Goal: Obtain resource: Download file/media

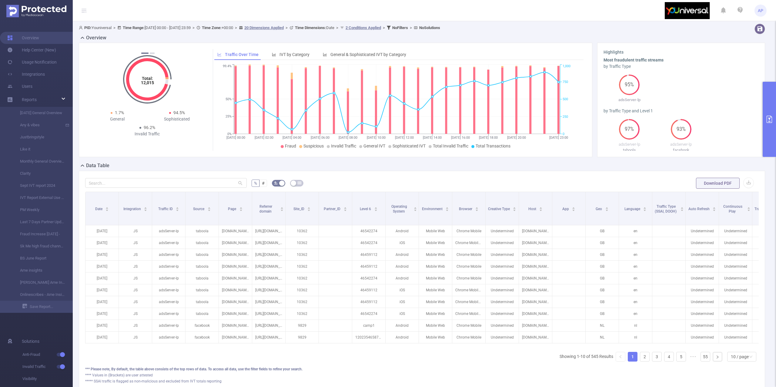
click at [768, 131] on button "primary" at bounding box center [769, 119] width 13 height 75
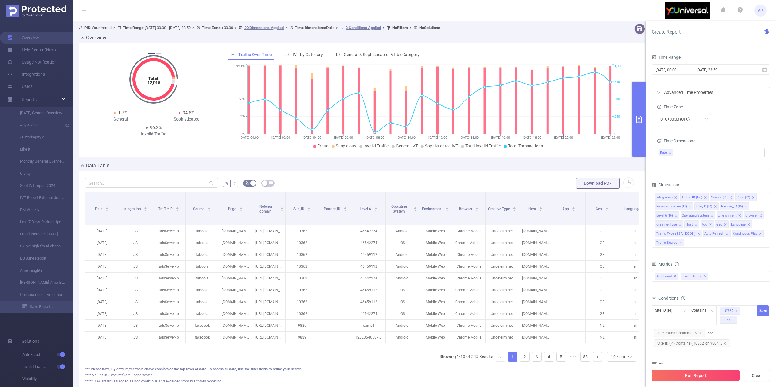
click at [665, 371] on button "Run Report" at bounding box center [696, 375] width 88 height 11
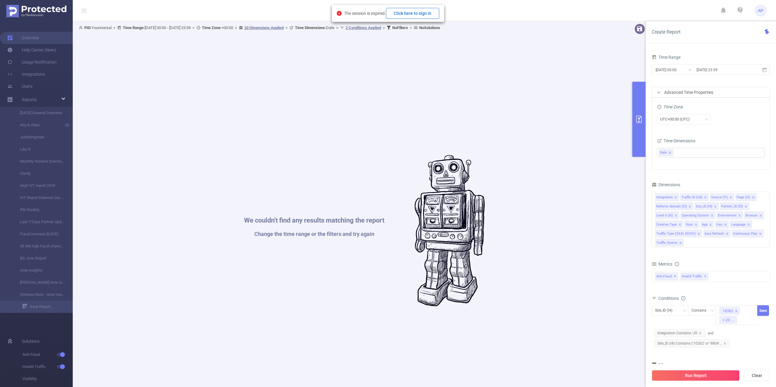
click at [422, 13] on button "Click here to sign in" at bounding box center [412, 13] width 53 height 11
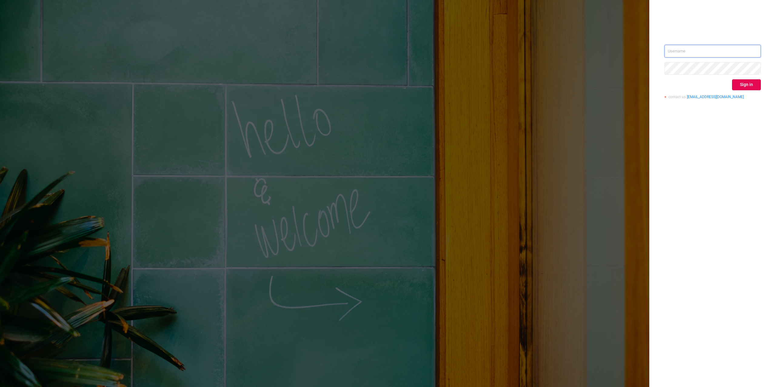
click at [705, 46] on input "text" at bounding box center [712, 51] width 96 height 13
click at [758, 55] on input "text" at bounding box center [712, 51] width 96 height 13
click at [735, 48] on input "text" at bounding box center [712, 51] width 96 height 13
click at [752, 51] on input "text" at bounding box center [712, 51] width 96 height 13
type input "alexandre.persehais@youniversal.com"
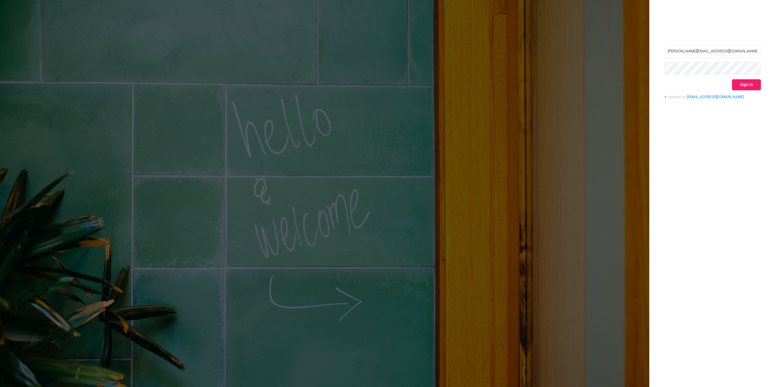
click at [746, 81] on button "Sign in" at bounding box center [746, 84] width 29 height 11
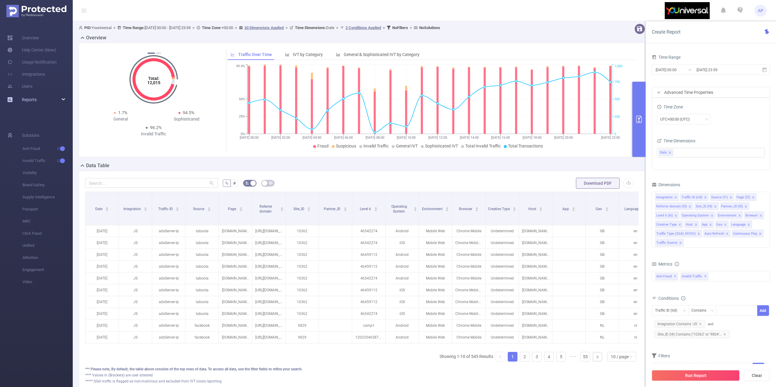
click at [30, 97] on span "Reports" at bounding box center [29, 99] width 15 height 5
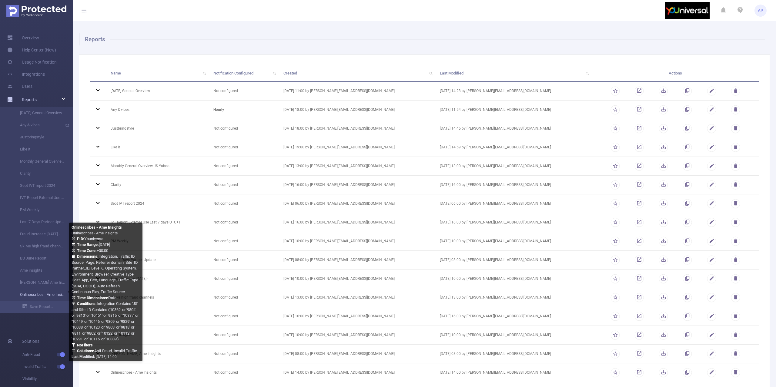
click at [49, 292] on link "Onlinescribes - Ame Insights" at bounding box center [38, 295] width 53 height 12
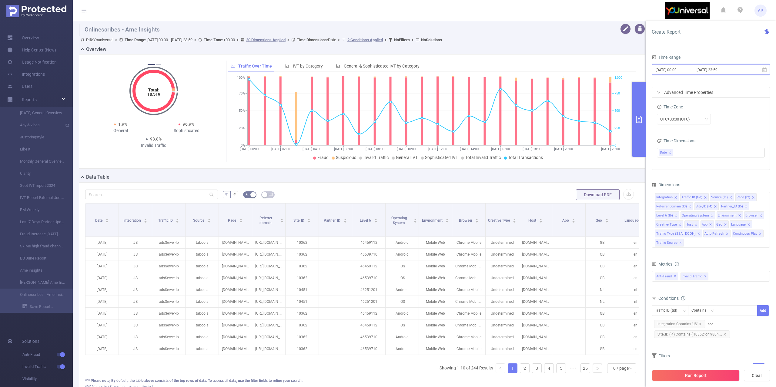
click at [765, 72] on icon at bounding box center [764, 69] width 5 height 5
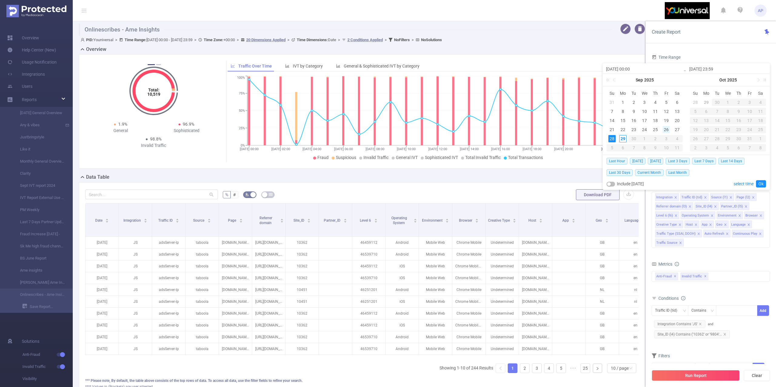
click at [666, 126] on div "26" at bounding box center [666, 129] width 7 height 7
click at [614, 141] on div "28" at bounding box center [611, 138] width 7 height 7
type input "2025-09-26 00:00"
click at [759, 183] on link "Ok" at bounding box center [761, 183] width 10 height 7
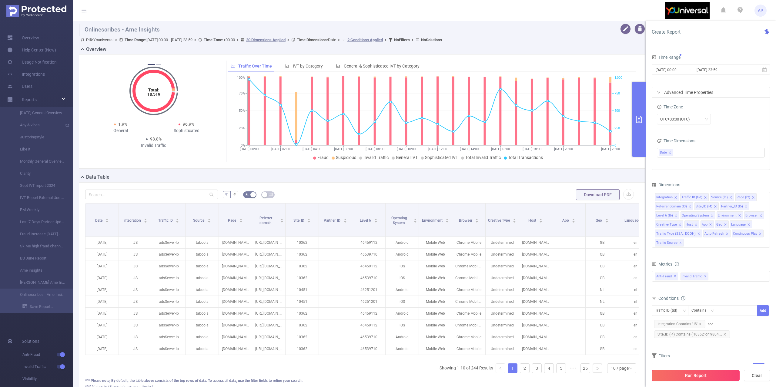
click at [671, 372] on button "Run Report" at bounding box center [696, 375] width 88 height 11
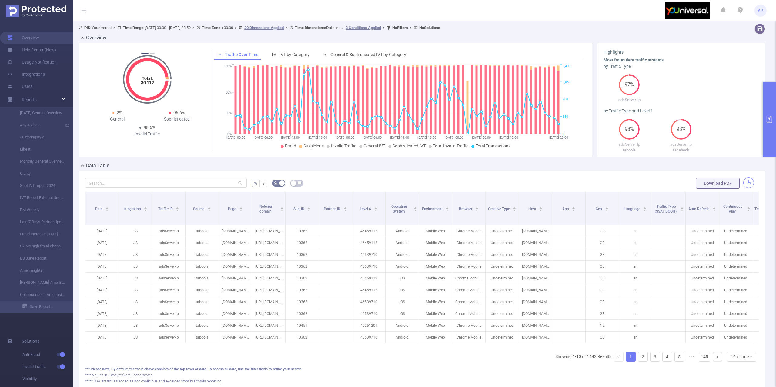
click at [744, 187] on button "button" at bounding box center [748, 183] width 11 height 11
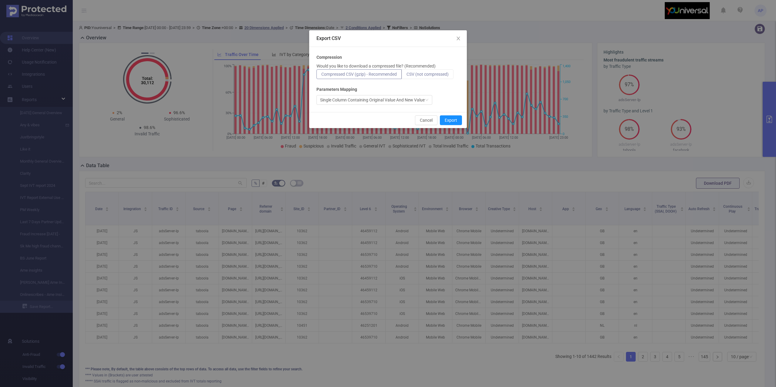
click at [413, 78] on label "CSV (not compressed)" at bounding box center [428, 74] width 52 height 10
click at [407, 76] on input "CSV (not compressed)" at bounding box center [407, 76] width 0 height 0
click at [450, 118] on button "Export" at bounding box center [451, 120] width 22 height 10
